Goal: Task Accomplishment & Management: Use online tool/utility

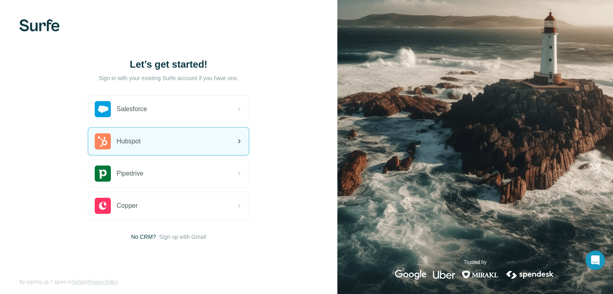
click at [119, 144] on span "Hubspot" at bounding box center [128, 142] width 24 height 10
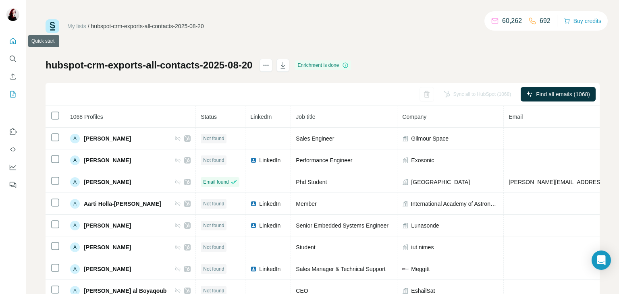
click at [13, 39] on icon "Quick start" at bounding box center [13, 41] width 8 height 8
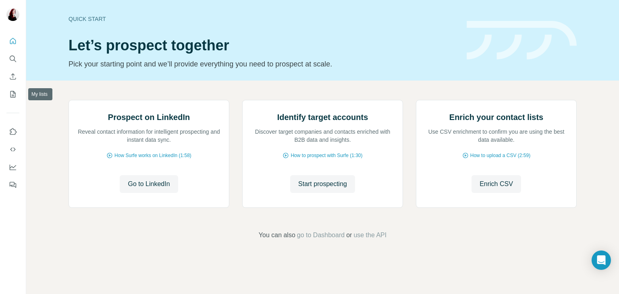
click at [8, 101] on div at bounding box center [13, 110] width 26 height 163
click at [10, 95] on icon "My lists" at bounding box center [13, 94] width 8 height 8
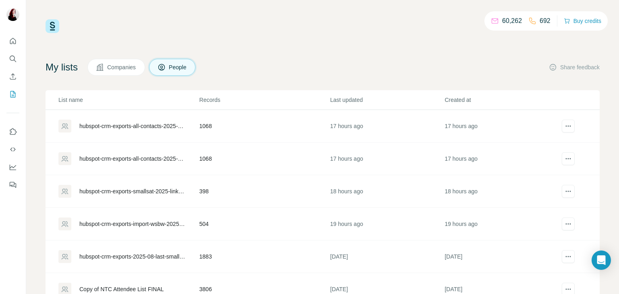
click at [114, 128] on div "hubspot-crm-exports-all-contacts-2025-08-20" at bounding box center [132, 126] width 106 height 8
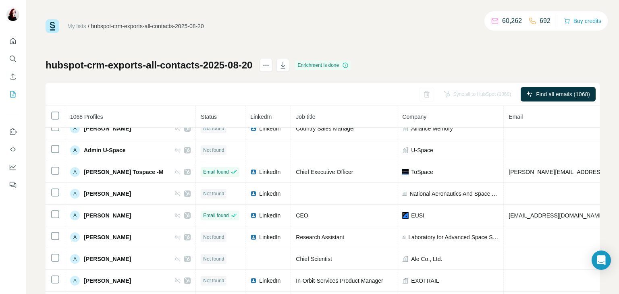
scroll to position [403, 0]
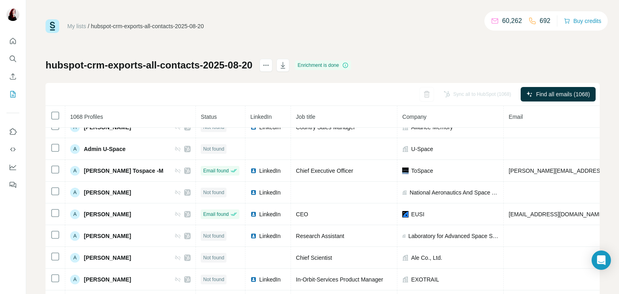
click at [78, 23] on link "My lists" at bounding box center [76, 26] width 19 height 6
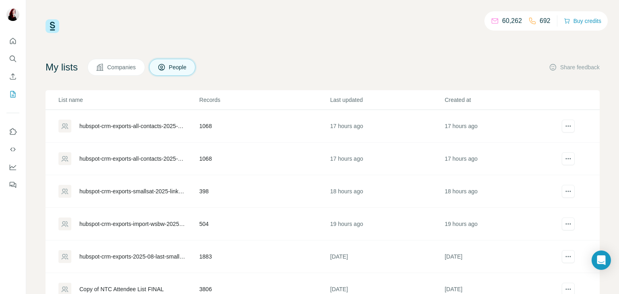
click at [132, 190] on div "hubspot-crm-exports-smallsat-2025-linkedin-missin-2025-08-20" at bounding box center [132, 191] width 106 height 8
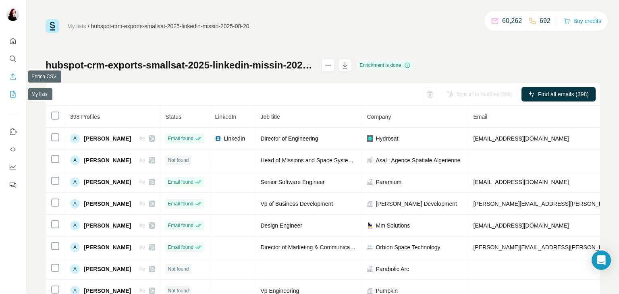
click at [15, 78] on icon "Enrich CSV" at bounding box center [13, 76] width 6 height 6
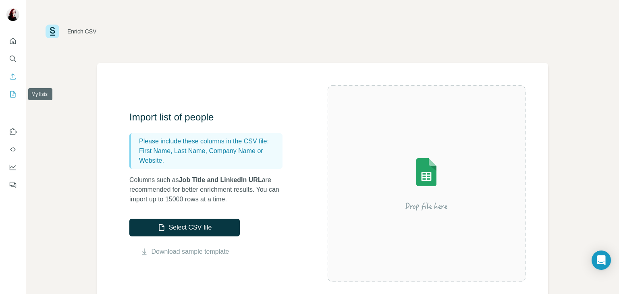
click at [16, 96] on icon "My lists" at bounding box center [13, 94] width 8 height 8
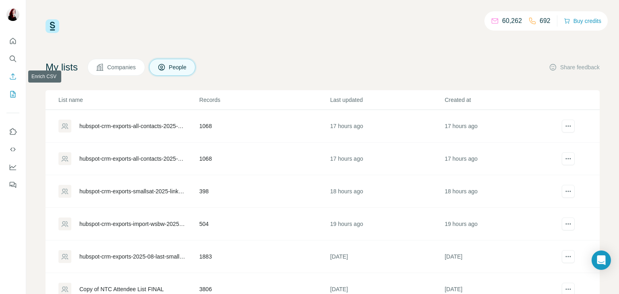
click at [15, 71] on button "Enrich CSV" at bounding box center [12, 76] width 13 height 15
